Goal: Information Seeking & Learning: Understand process/instructions

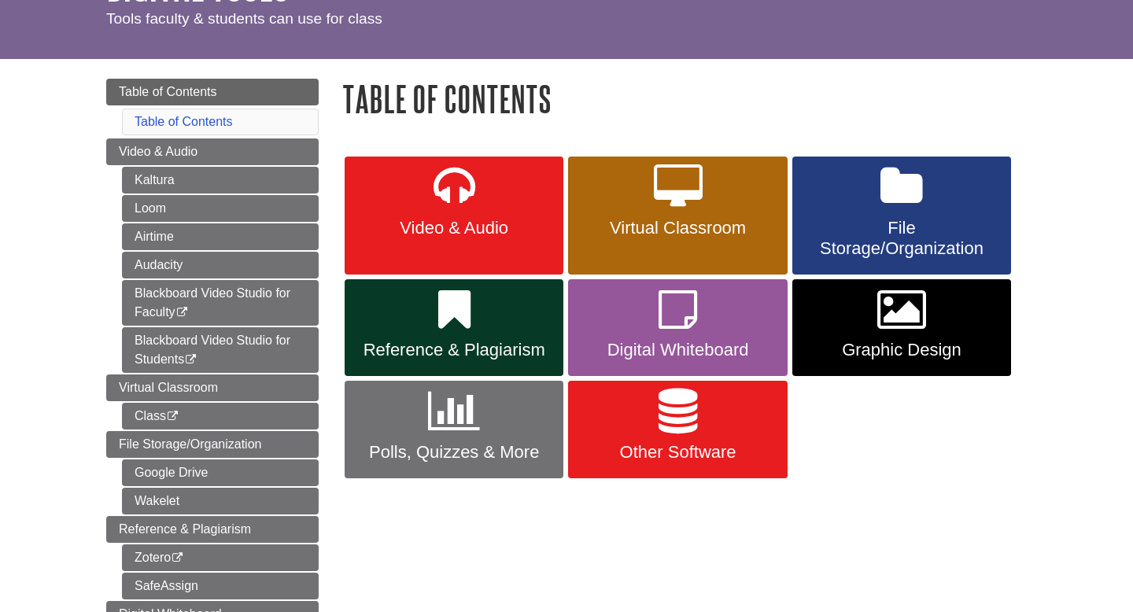
scroll to position [119, 0]
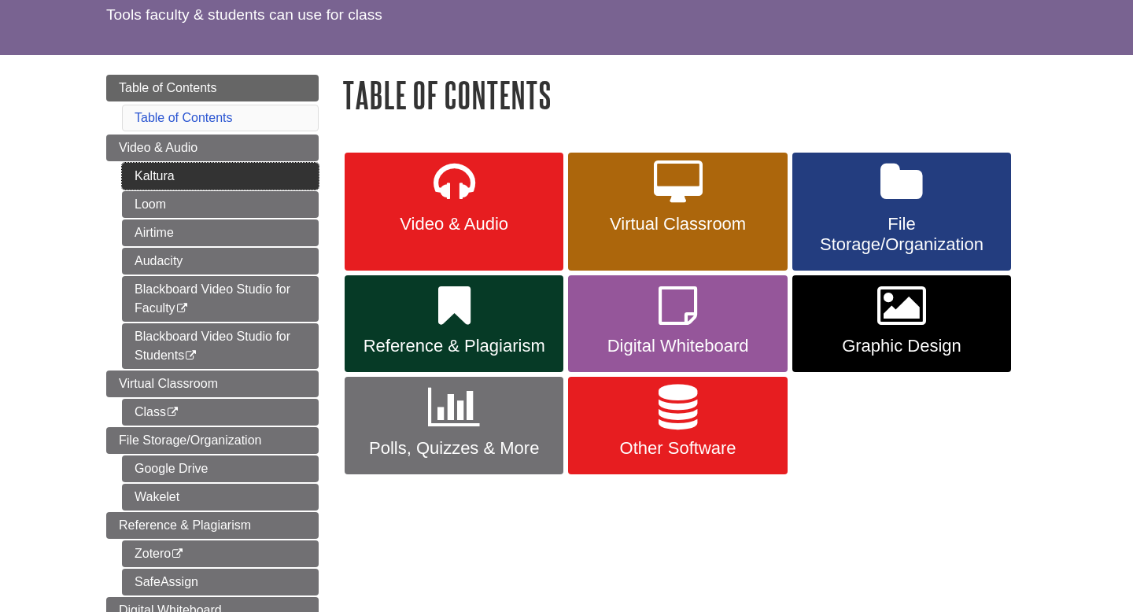
click at [161, 174] on link "Kaltura" at bounding box center [220, 176] width 197 height 27
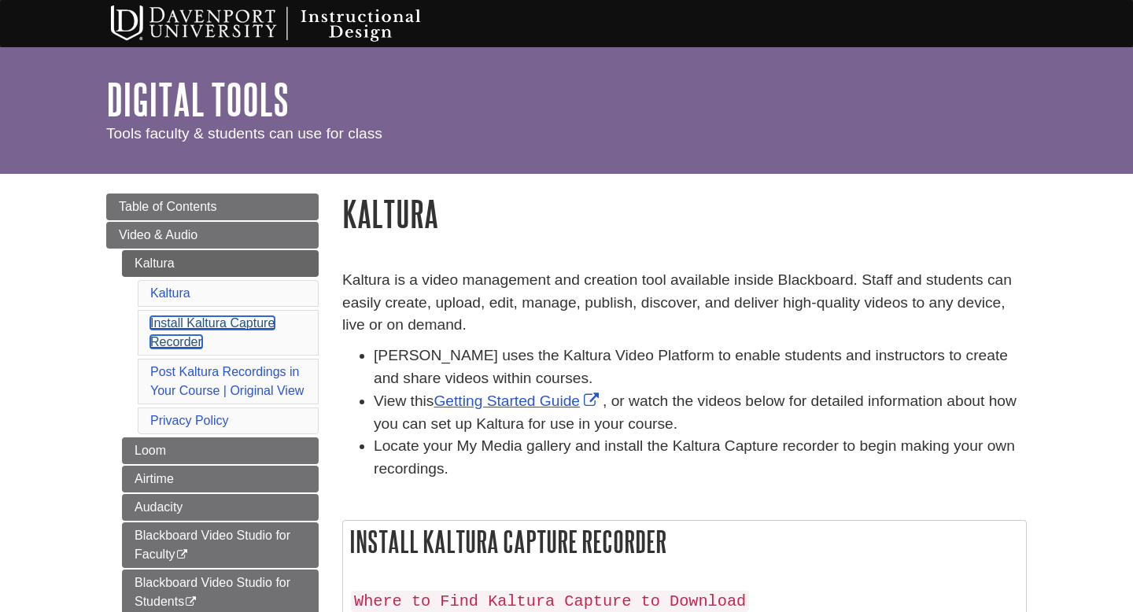
click at [195, 327] on link "Install Kaltura Capture Recorder" at bounding box center [212, 332] width 124 height 32
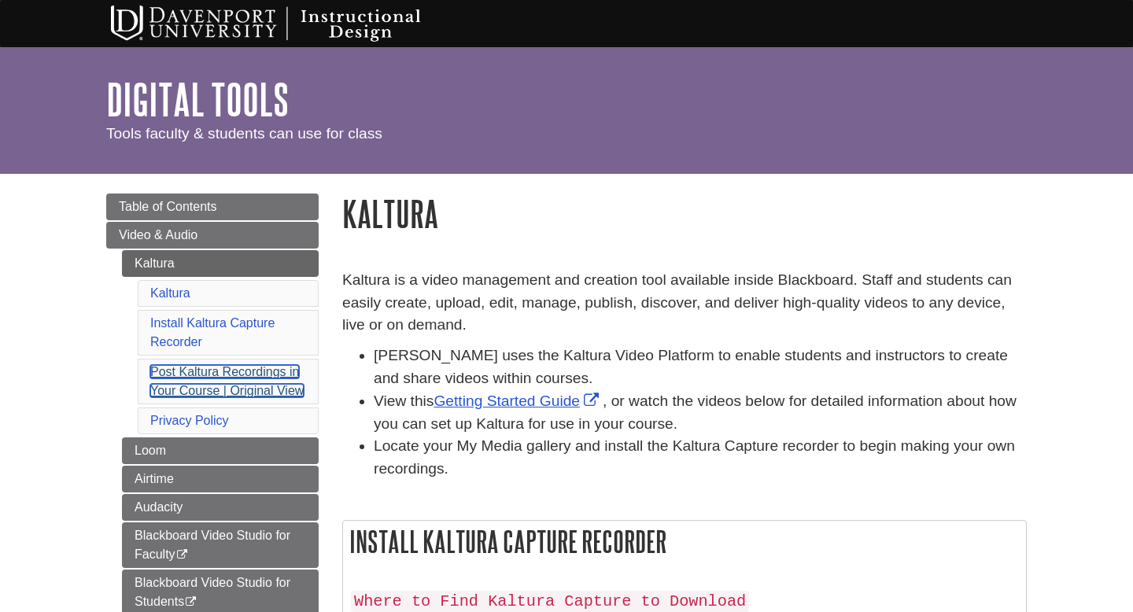
click at [214, 374] on link "Post Kaltura Recordings in Your Course | Original View" at bounding box center [226, 381] width 153 height 32
